Goal: Obtain resource: Download file/media

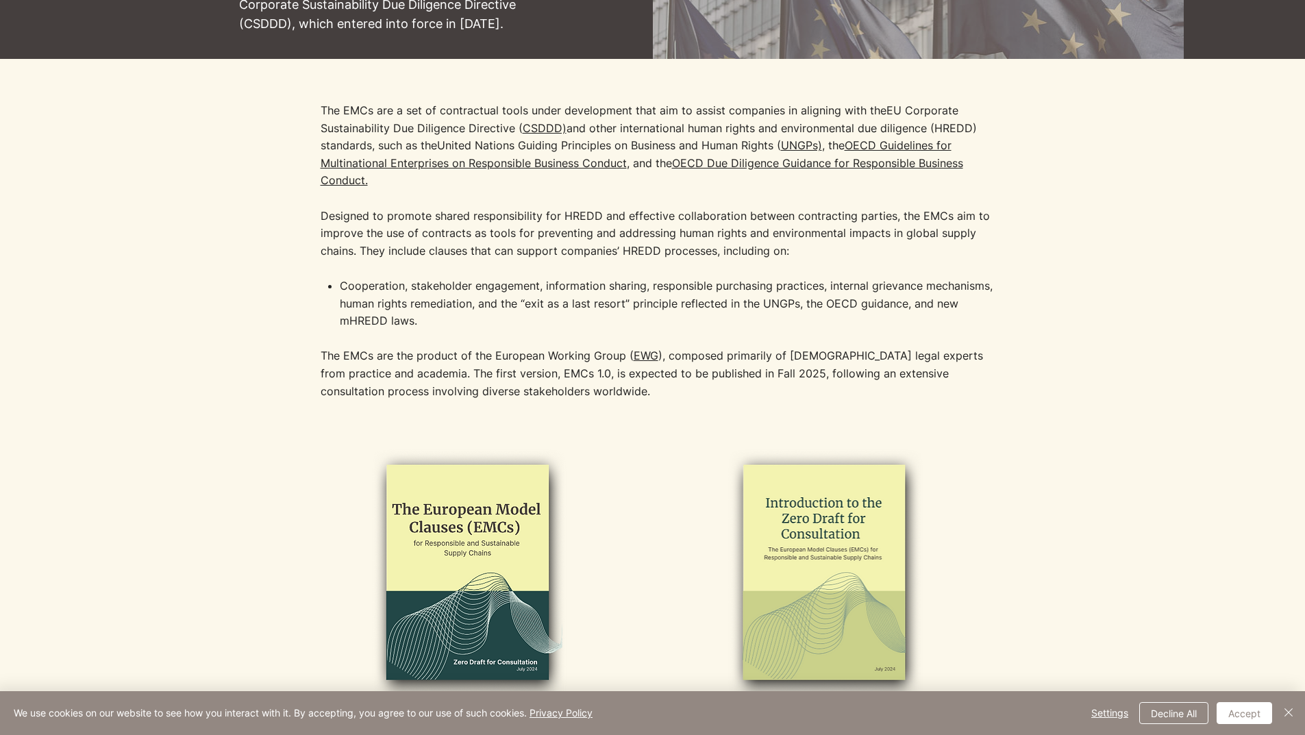
scroll to position [205, 0]
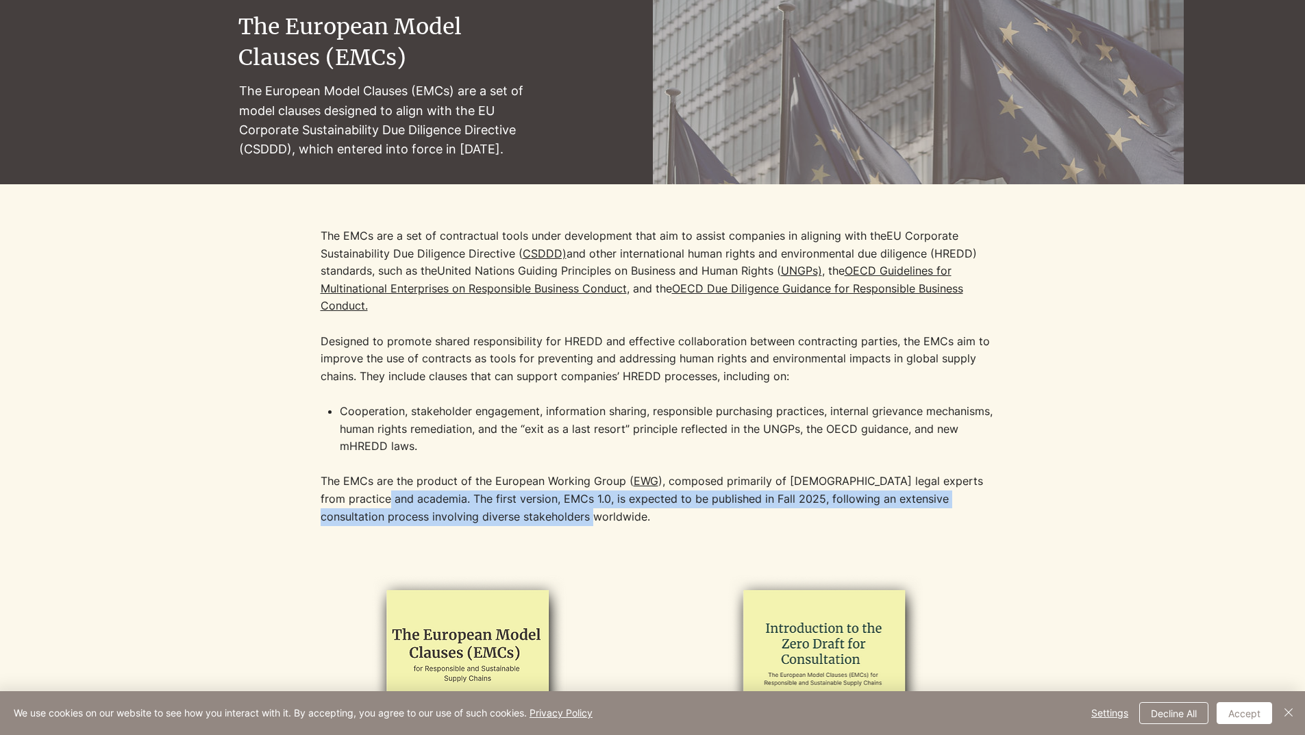
drag, startPoint x: 551, startPoint y: 520, endPoint x: 349, endPoint y: 498, distance: 203.3
click at [349, 498] on p "The EMCs are the product of the European Working Group ( EWG ), composed primar…" at bounding box center [662, 499] width 685 height 53
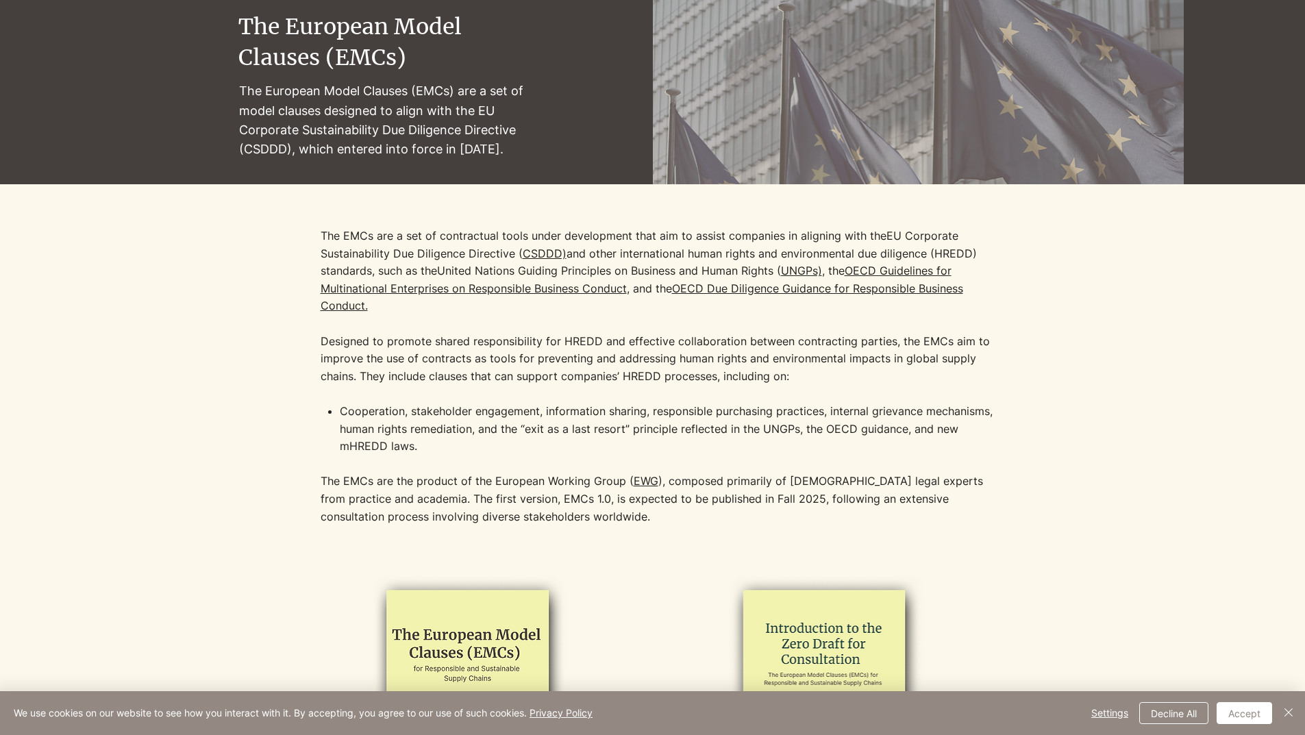
click at [223, 388] on div at bounding box center [652, 365] width 1061 height 362
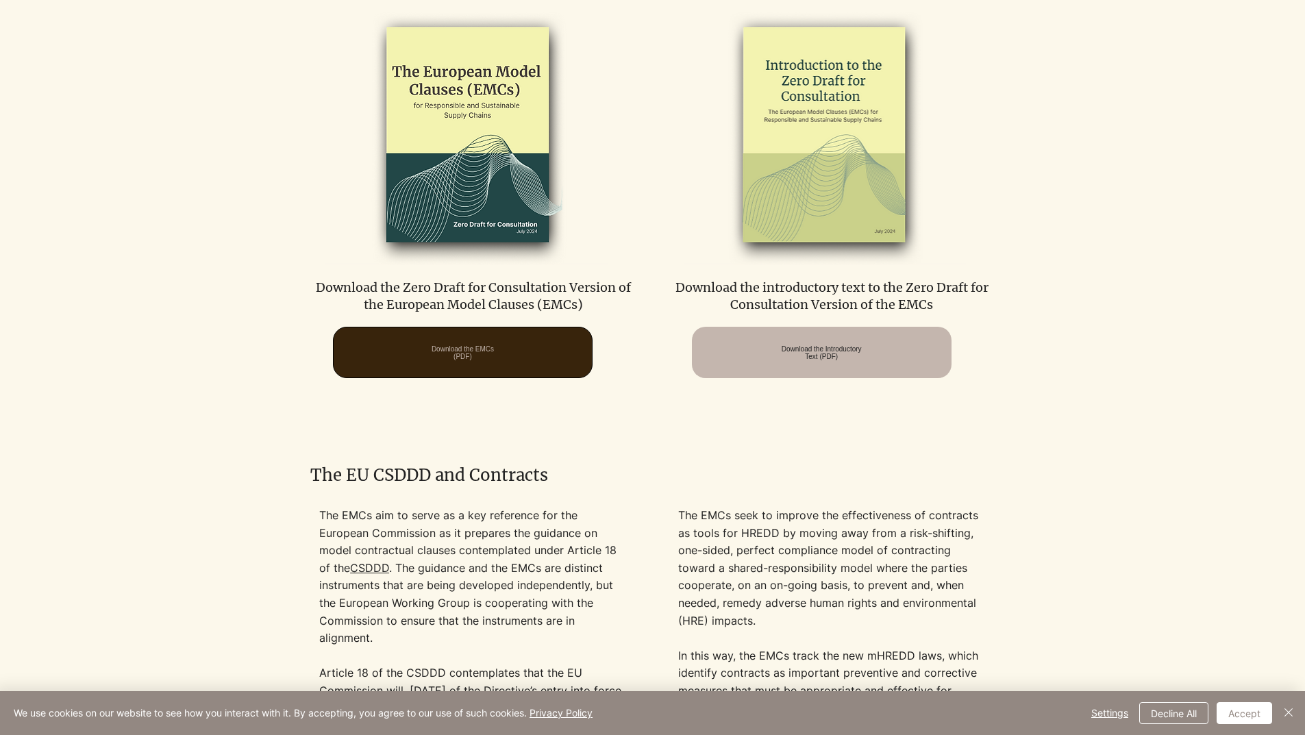
scroll to position [753, 0]
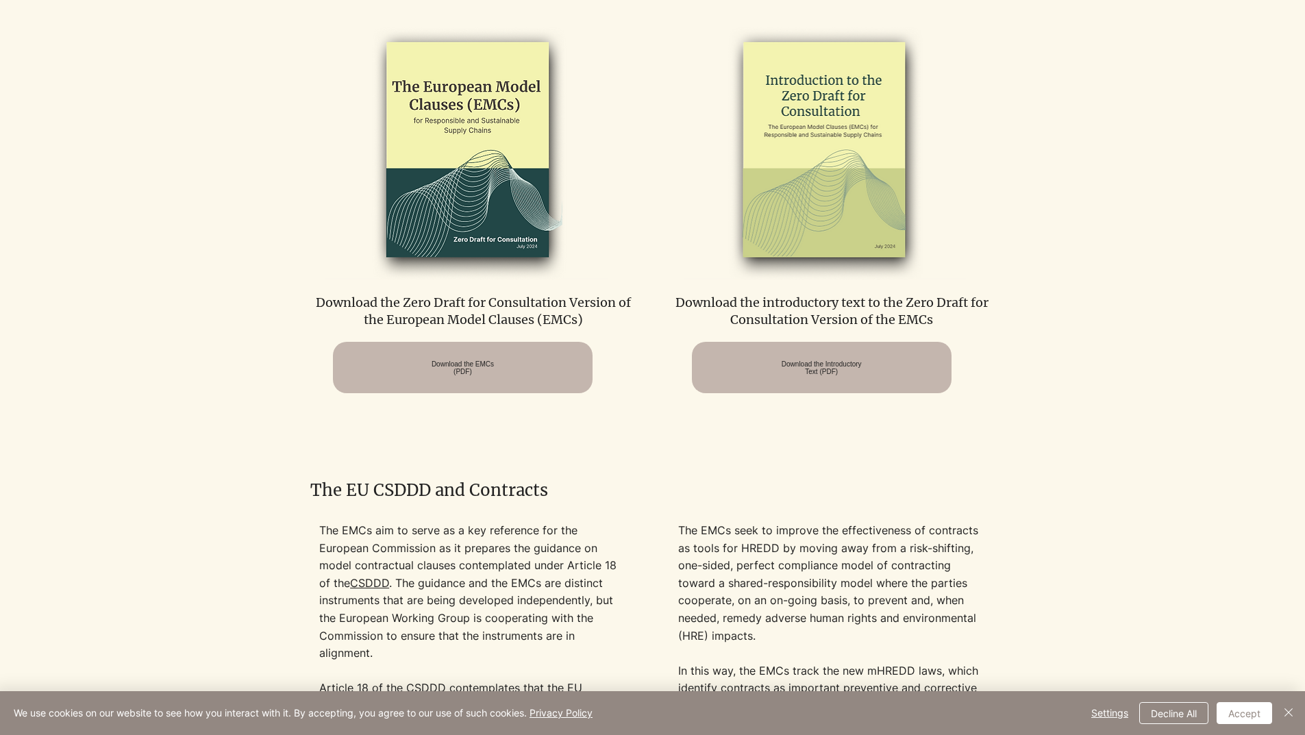
click at [458, 175] on img at bounding box center [466, 151] width 283 height 258
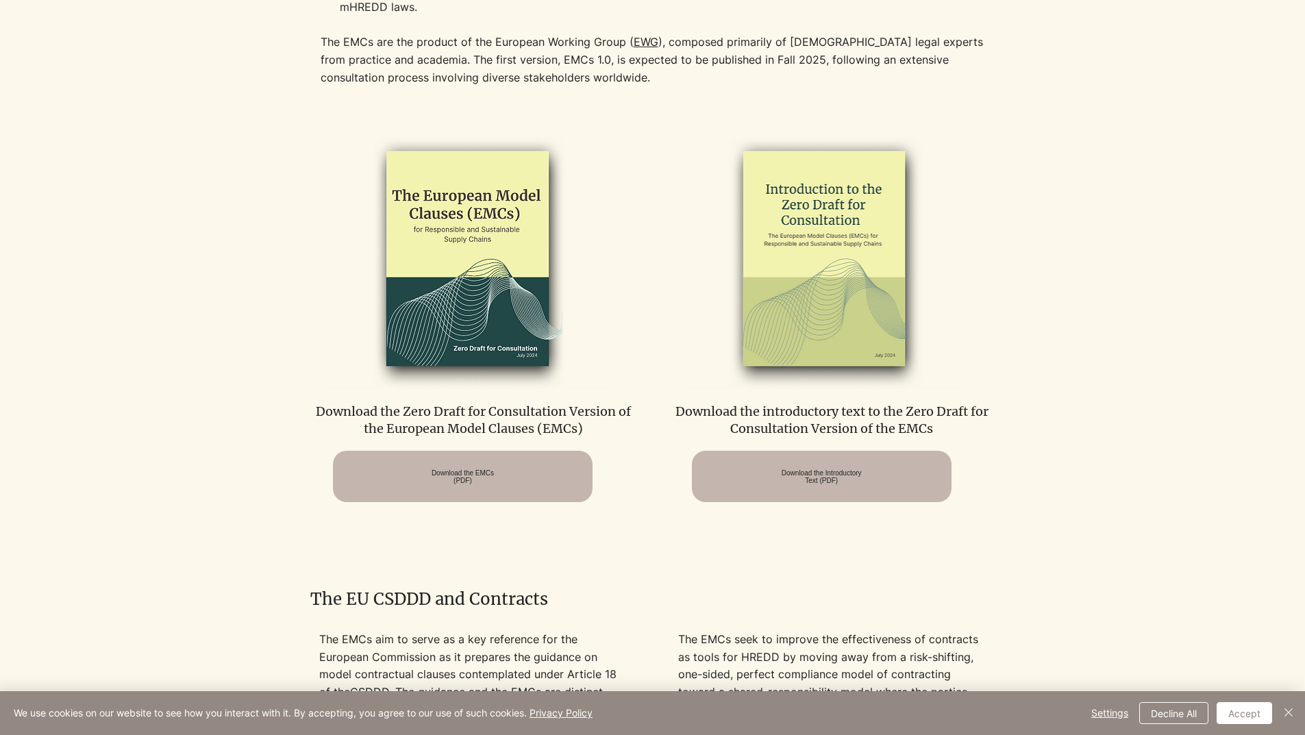
scroll to position [616, 0]
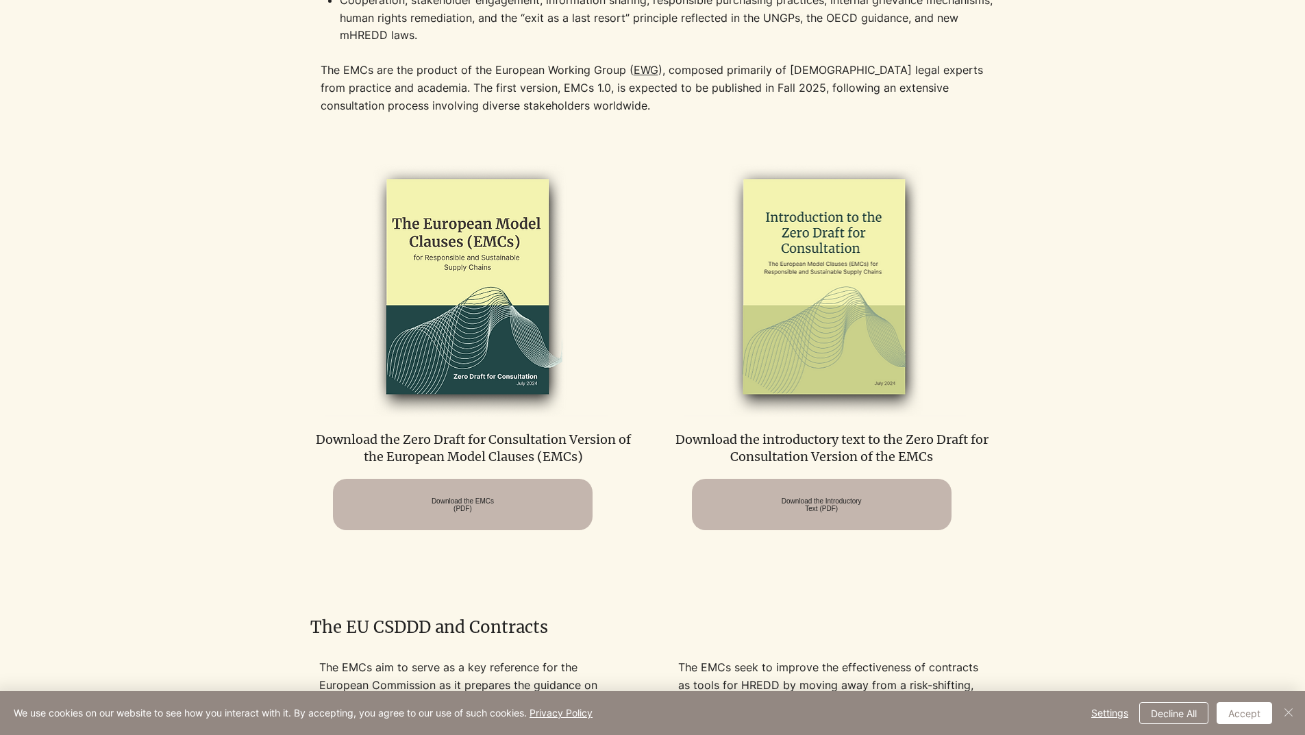
click at [1289, 715] on img "Close" at bounding box center [1288, 712] width 16 height 16
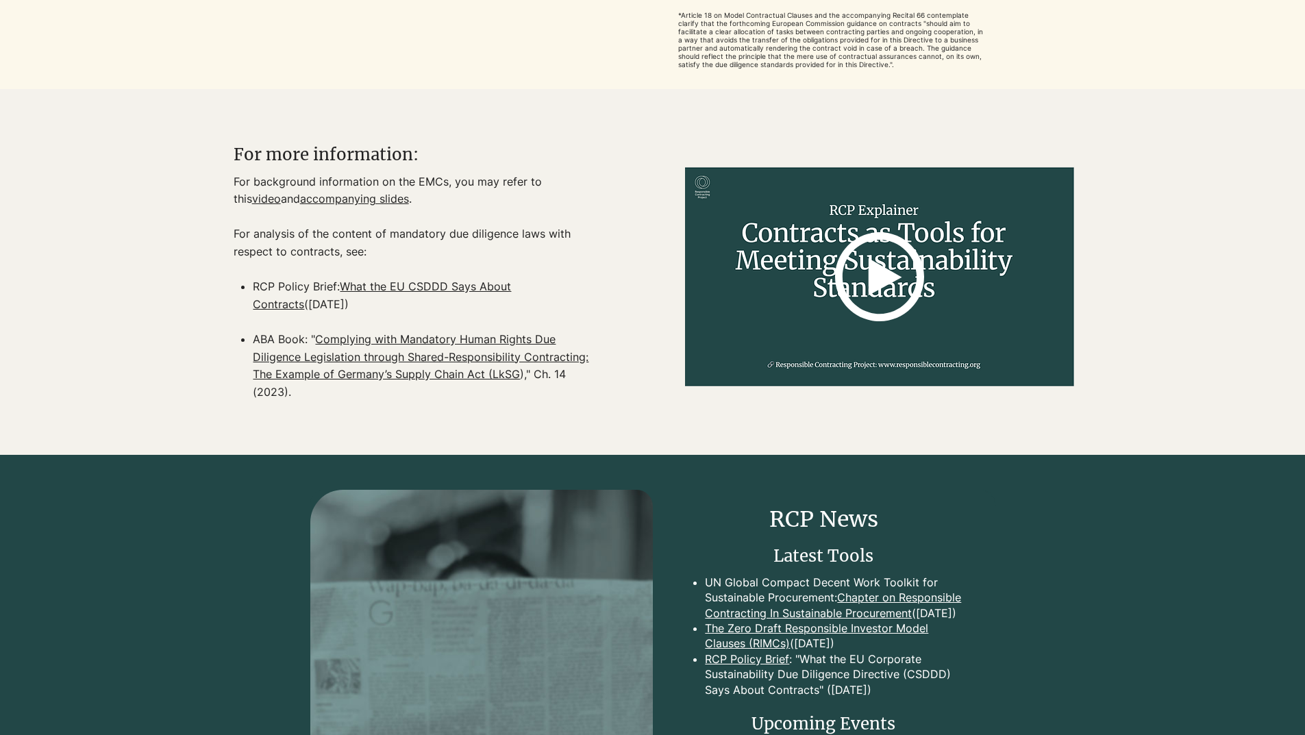
scroll to position [1849, 0]
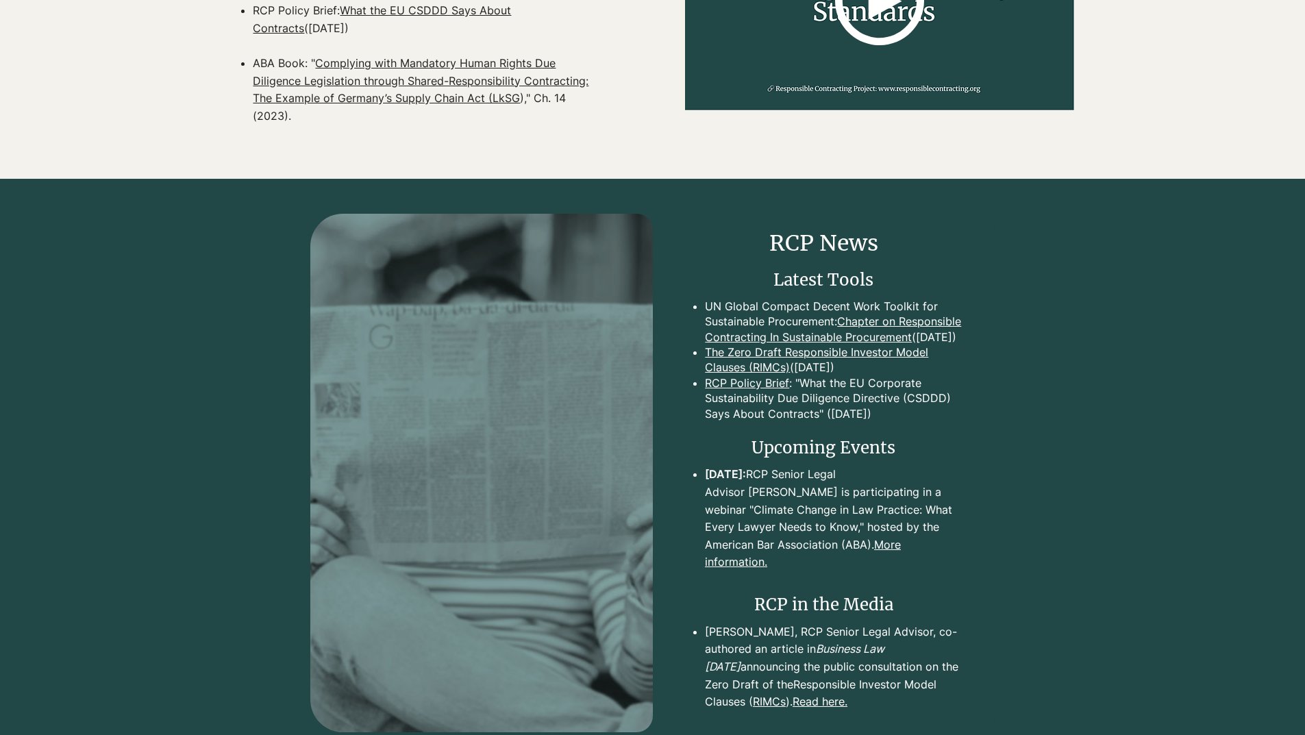
click at [512, 410] on img at bounding box center [481, 473] width 342 height 518
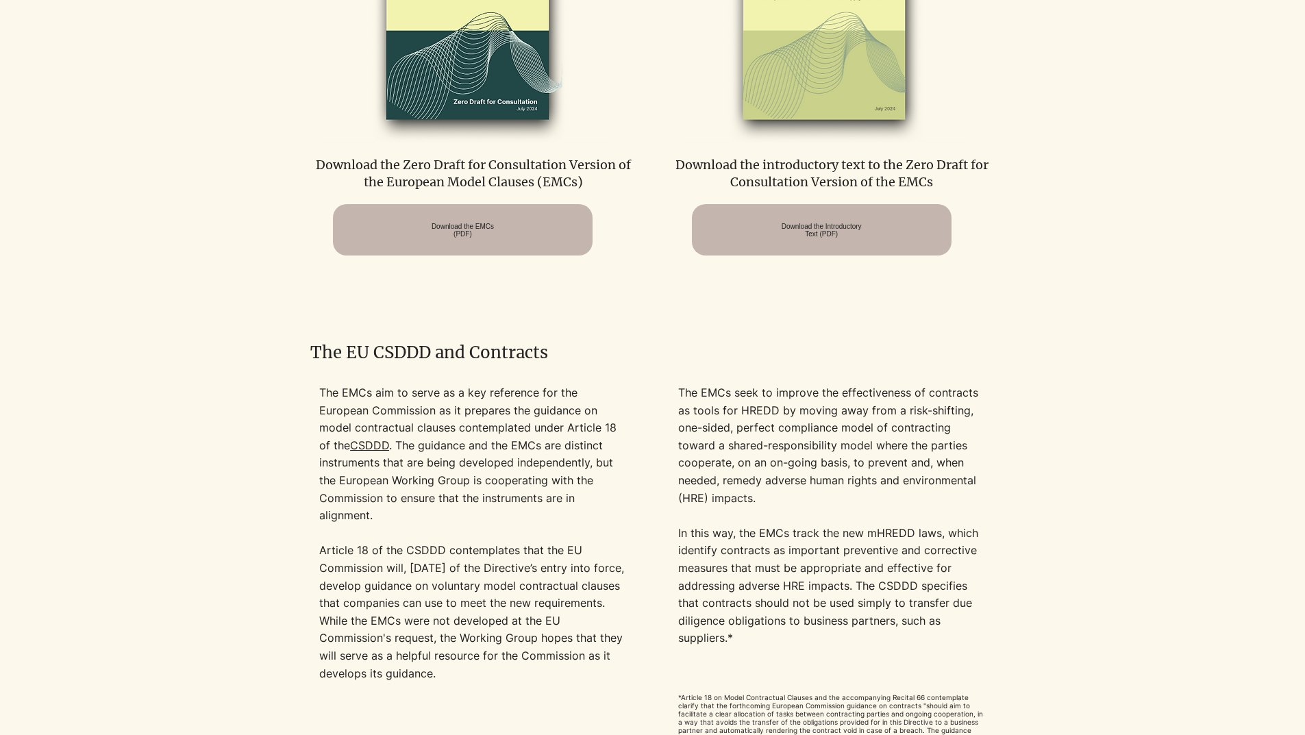
scroll to position [890, 0]
click at [506, 416] on p "The EMCs aim to serve as a key reference for the European Commission as it prep…" at bounding box center [472, 543] width 307 height 316
click at [350, 444] on link "CSDDD" at bounding box center [369, 446] width 39 height 14
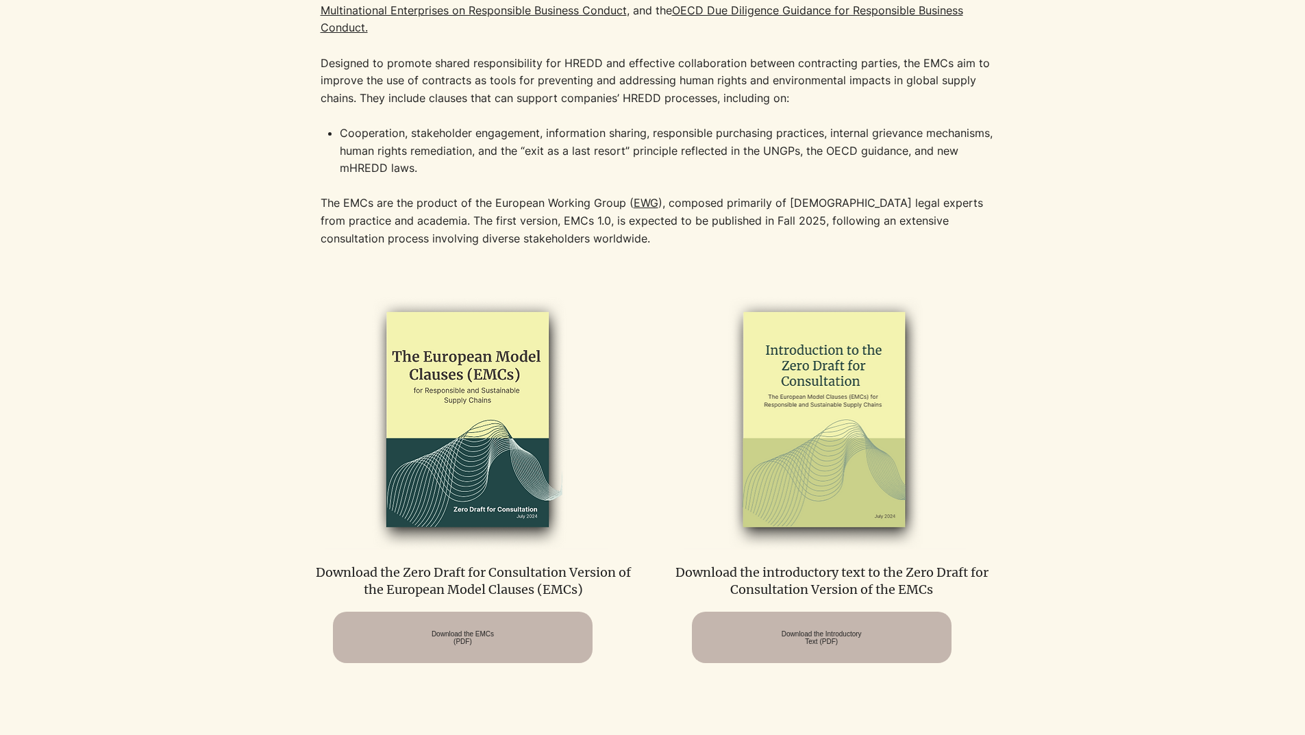
scroll to position [479, 0]
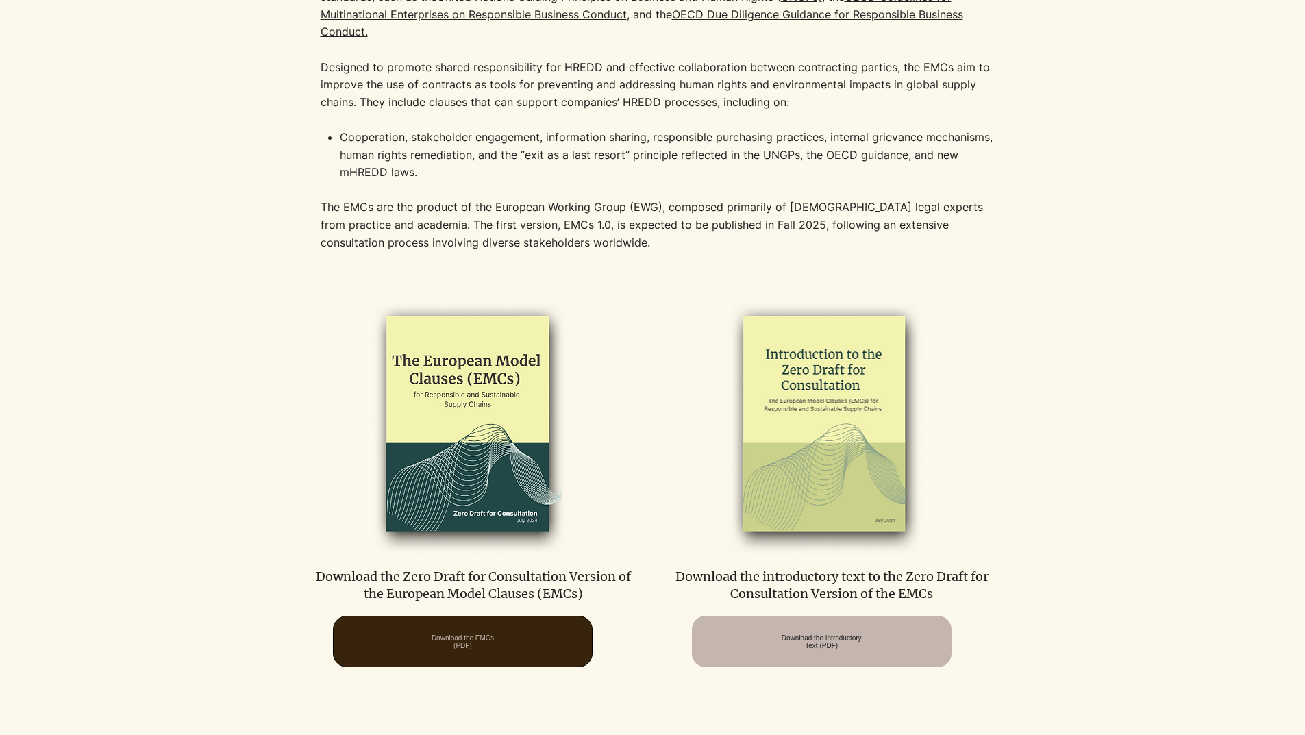
click at [457, 637] on span "Download the EMCs (PDF)" at bounding box center [462, 641] width 62 height 15
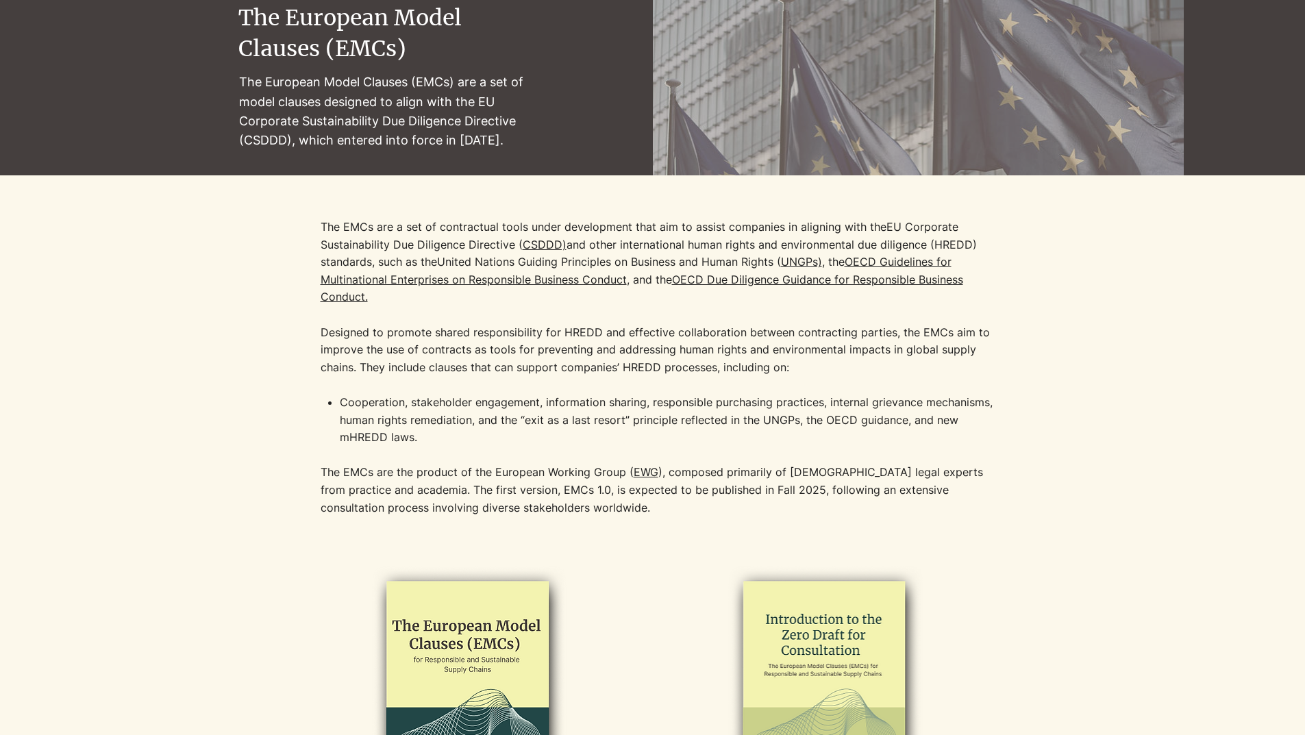
scroll to position [0, 0]
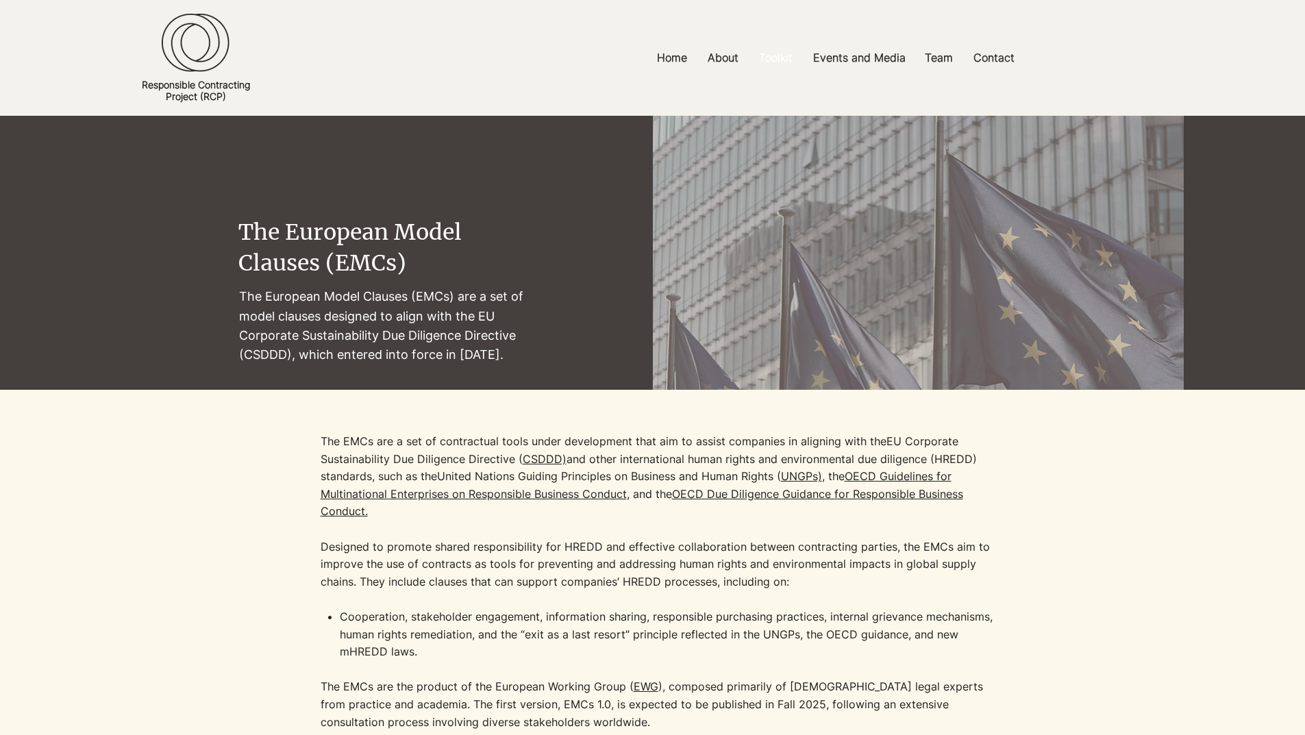
click at [764, 62] on p "Toolkit" at bounding box center [775, 57] width 47 height 31
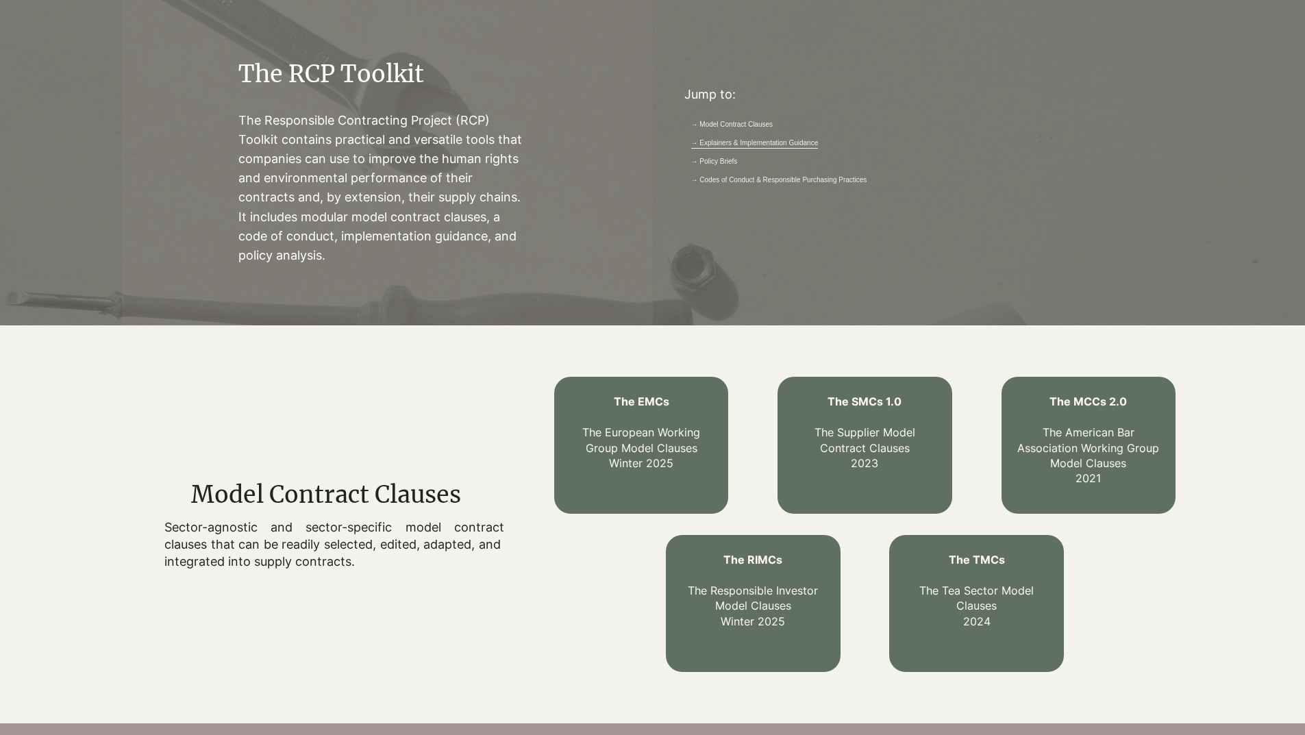
scroll to position [137, 0]
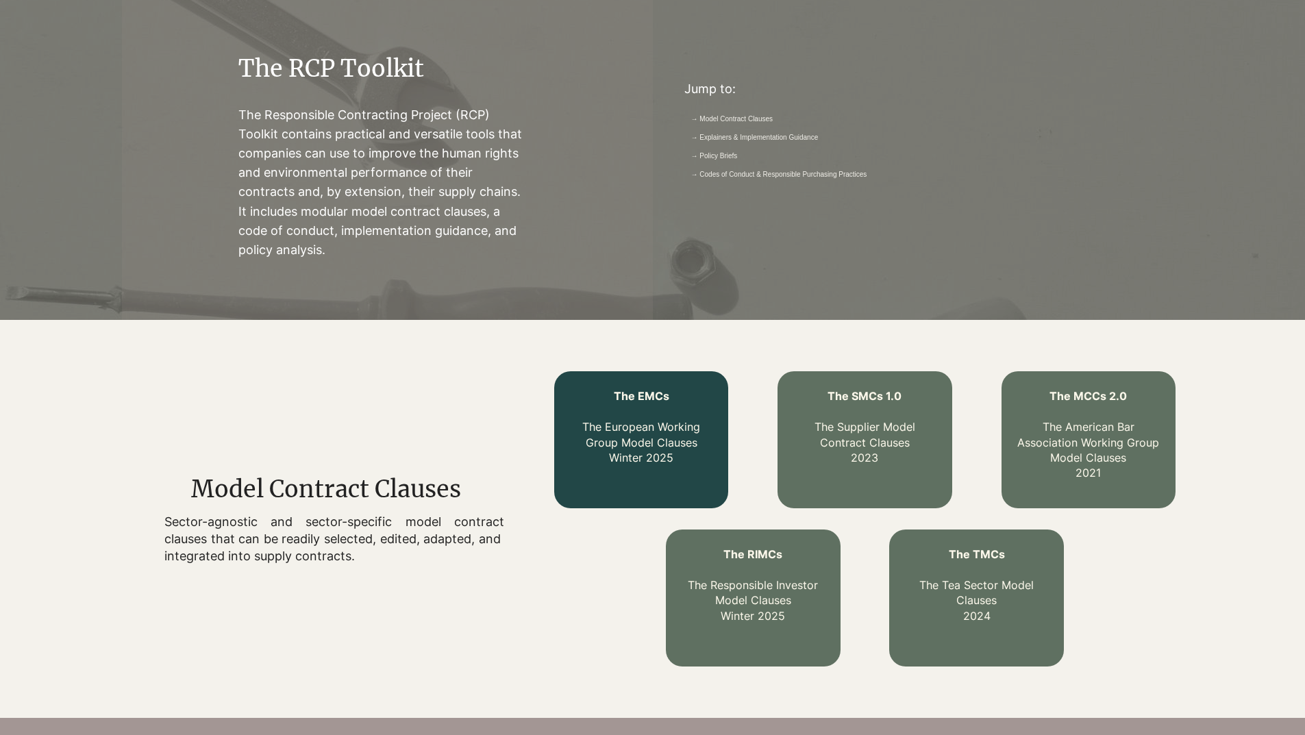
click at [637, 452] on link "The EMCs The European Working Group Model Clauses Winter 2025" at bounding box center [641, 426] width 118 height 75
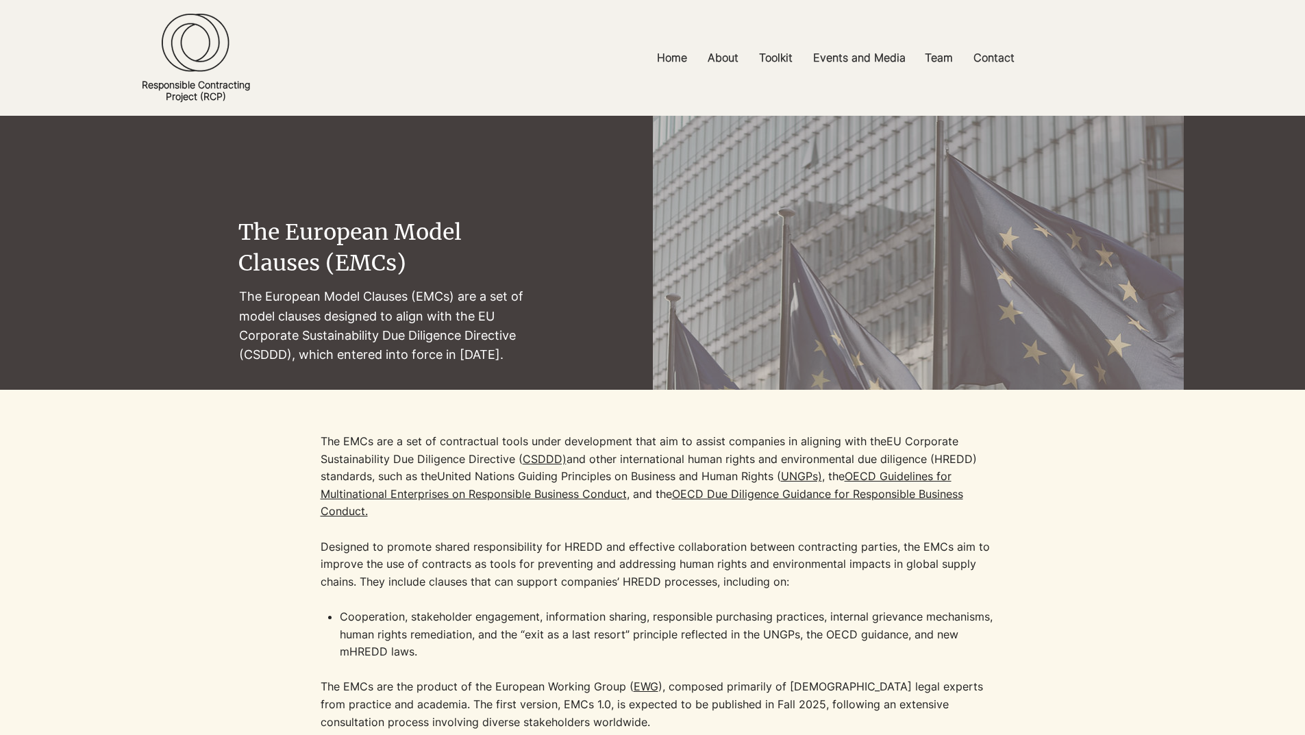
scroll to position [137, 0]
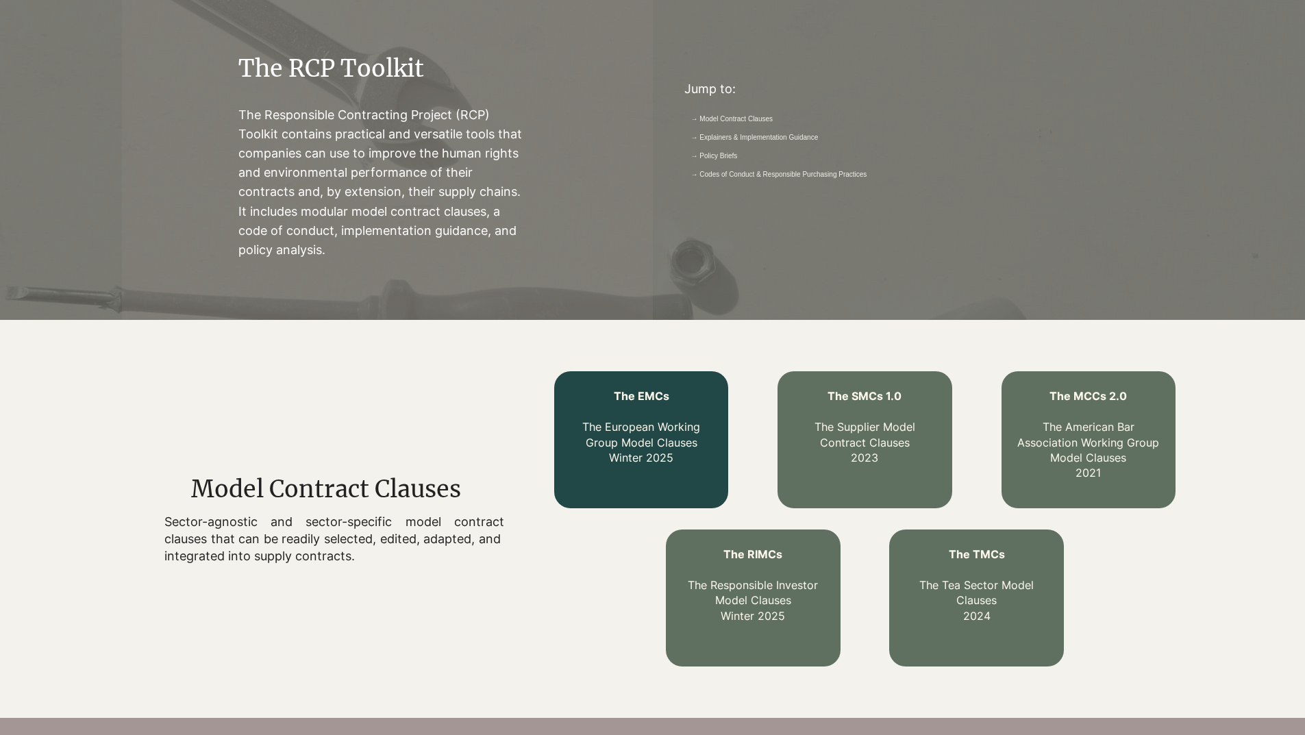
click at [670, 457] on link "The EMCs The European Working Group Model Clauses Winter 2025" at bounding box center [641, 426] width 118 height 75
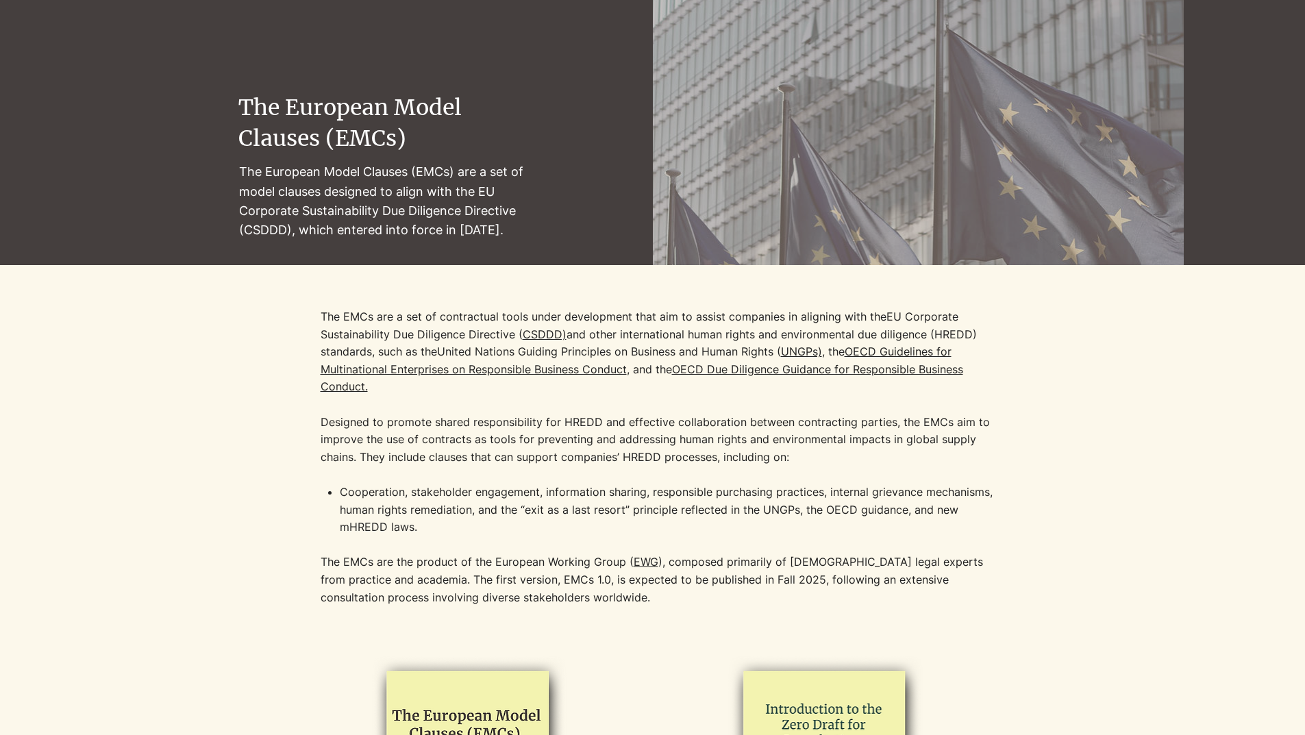
scroll to position [548, 0]
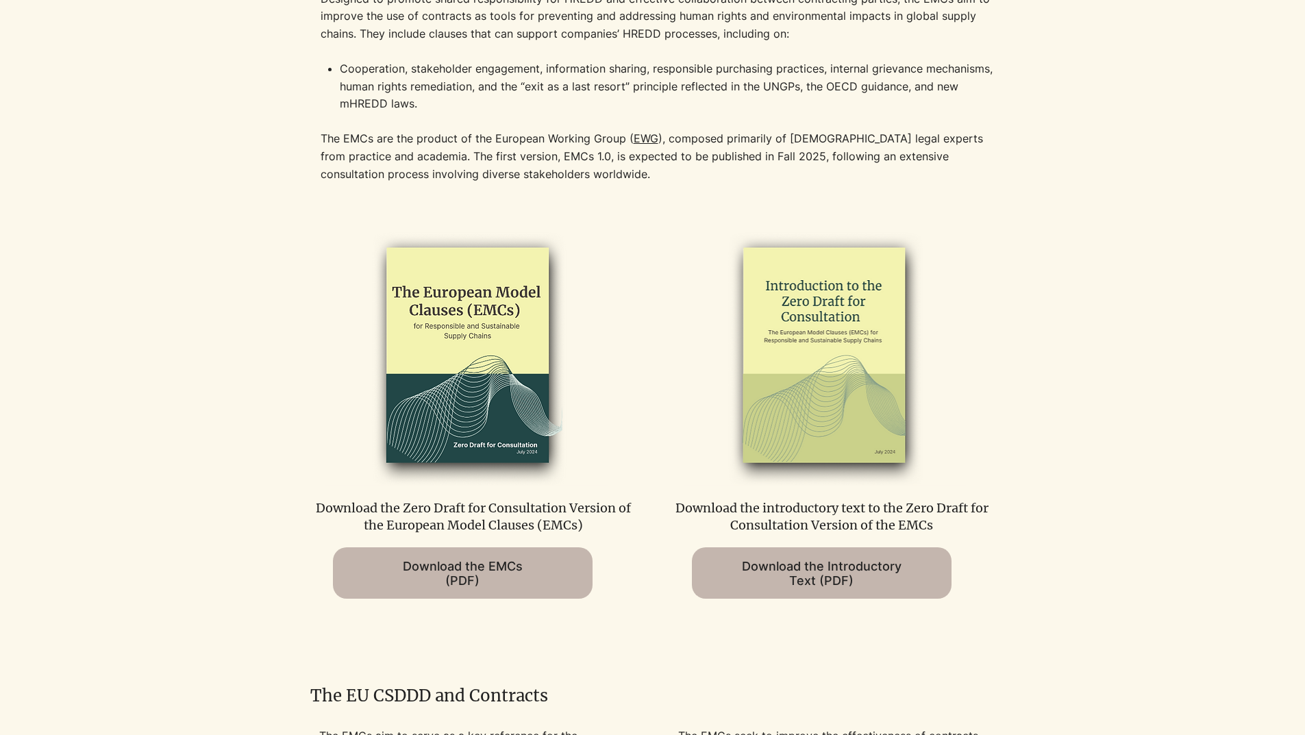
click at [496, 444] on img at bounding box center [466, 356] width 283 height 258
